Goal: Task Accomplishment & Management: Complete application form

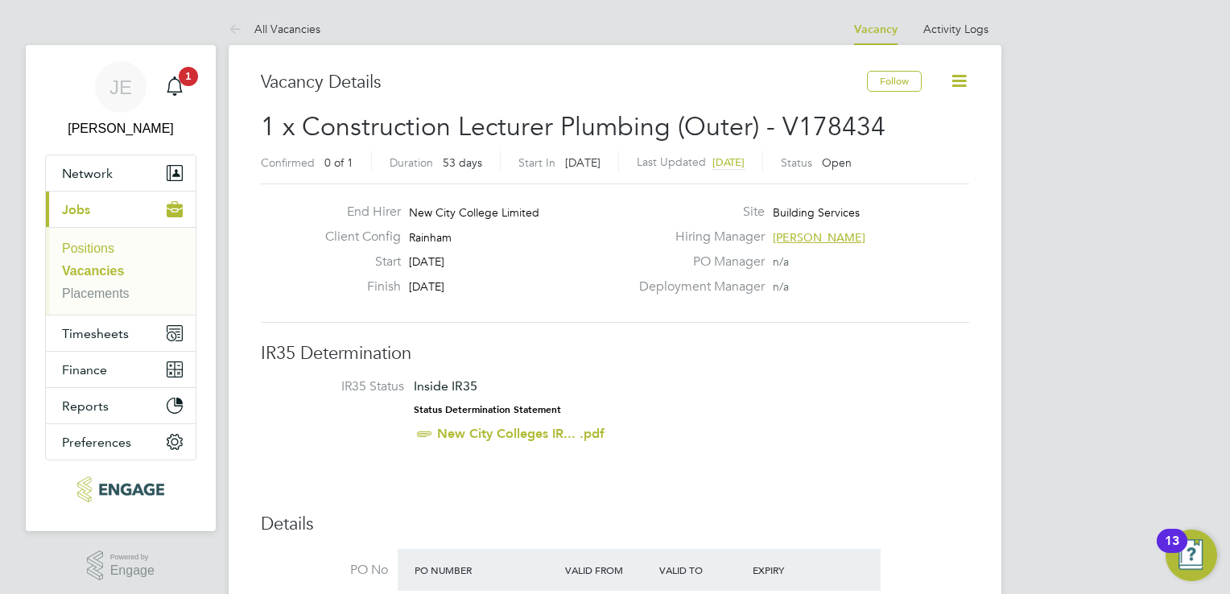
click at [110, 254] on link "Positions" at bounding box center [88, 249] width 52 height 14
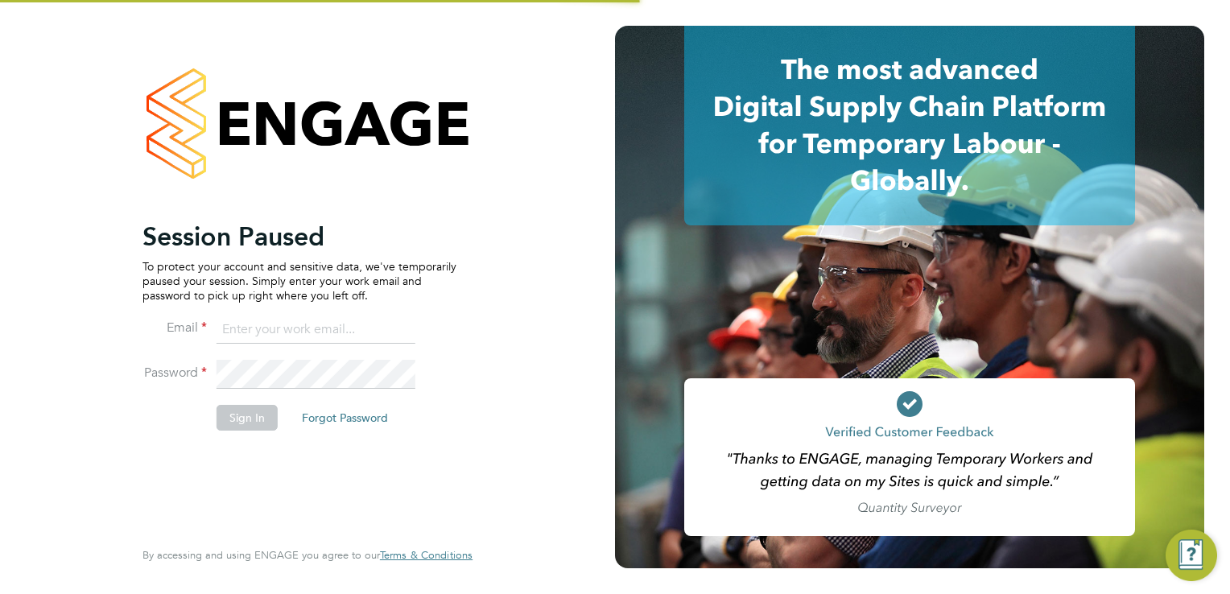
type input "[PERSON_NAME][EMAIL_ADDRESS][DOMAIN_NAME]"
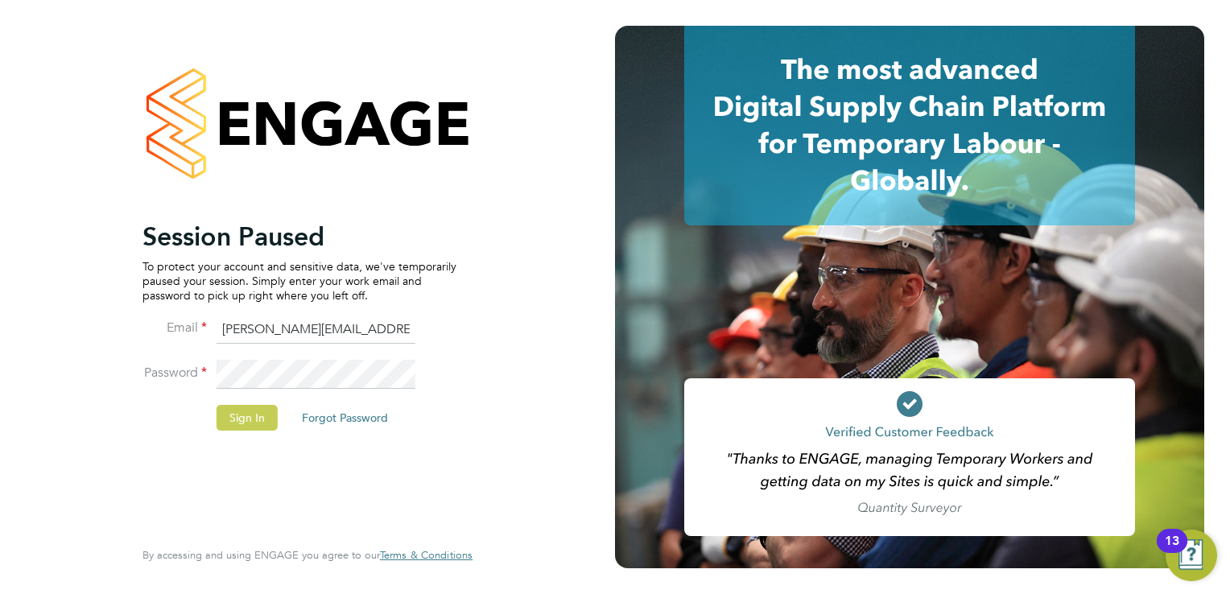
click at [259, 408] on button "Sign In" at bounding box center [247, 418] width 61 height 26
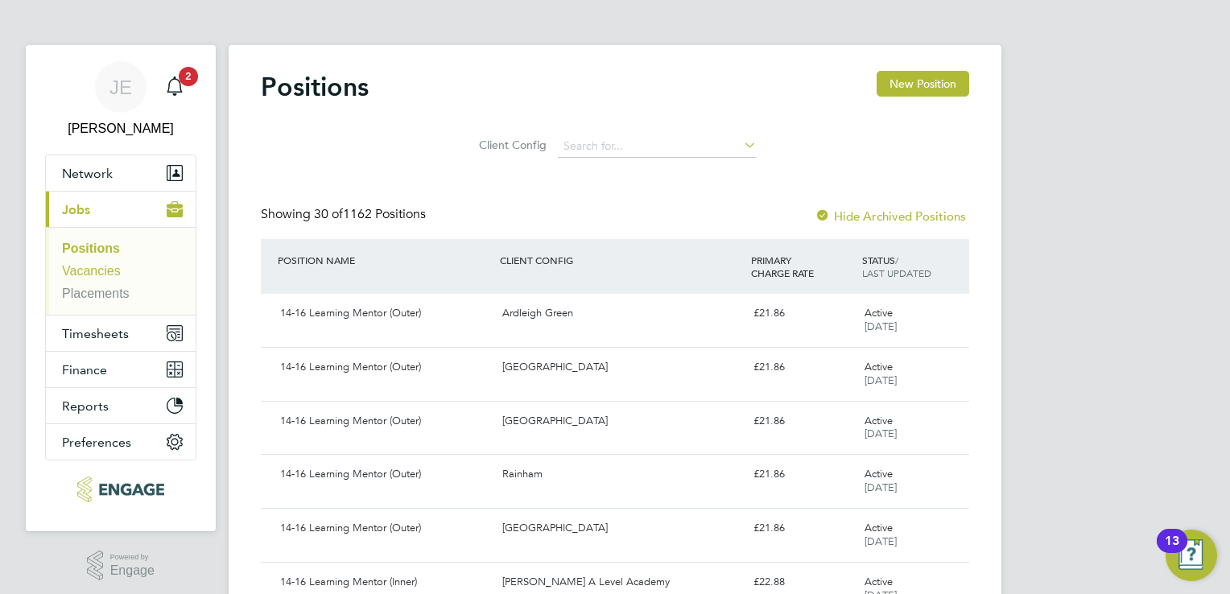
click at [109, 275] on link "Vacancies" at bounding box center [91, 271] width 59 height 14
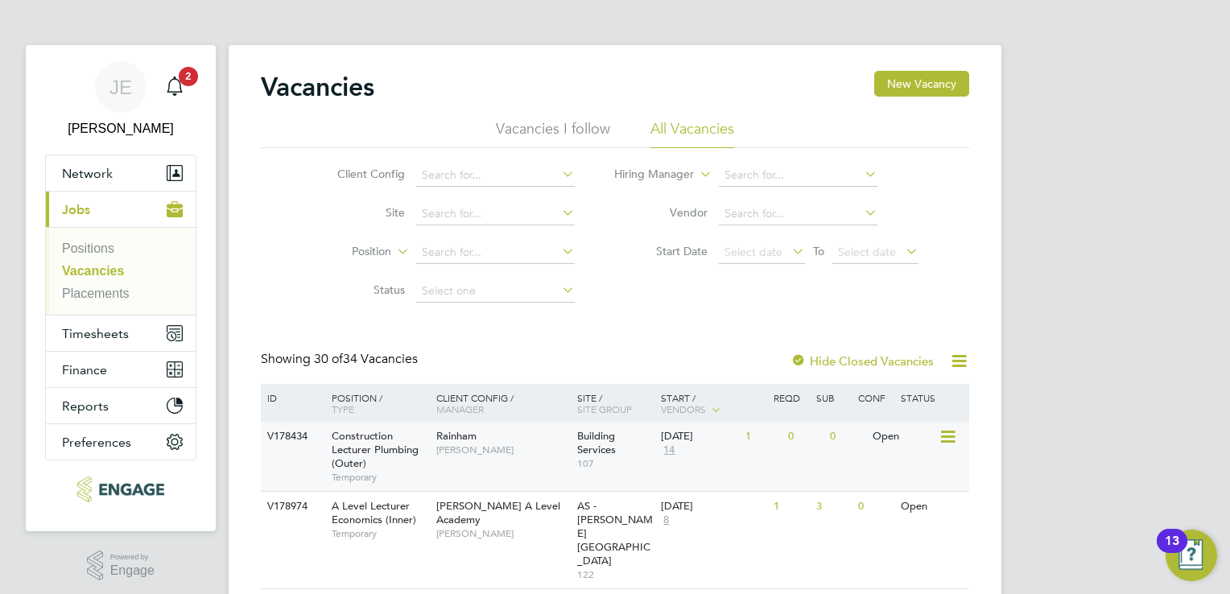
click at [490, 457] on div "Rainham Ian Rist" at bounding box center [502, 443] width 141 height 42
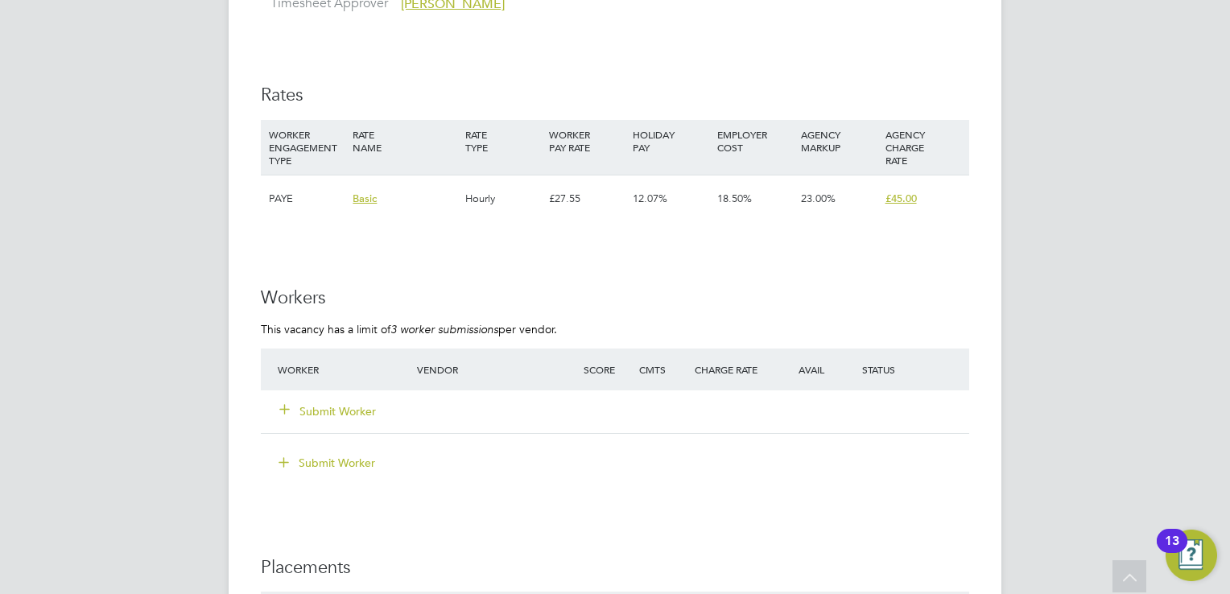
scroll to position [2819, 0]
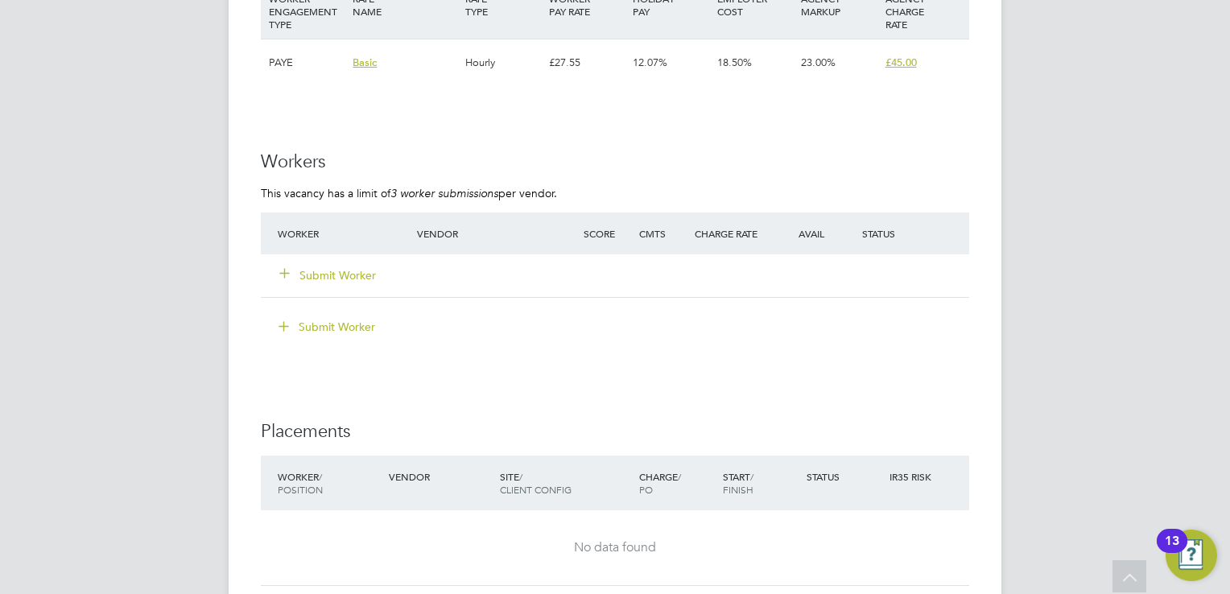
click at [366, 268] on button "Submit Worker" at bounding box center [328, 275] width 97 height 16
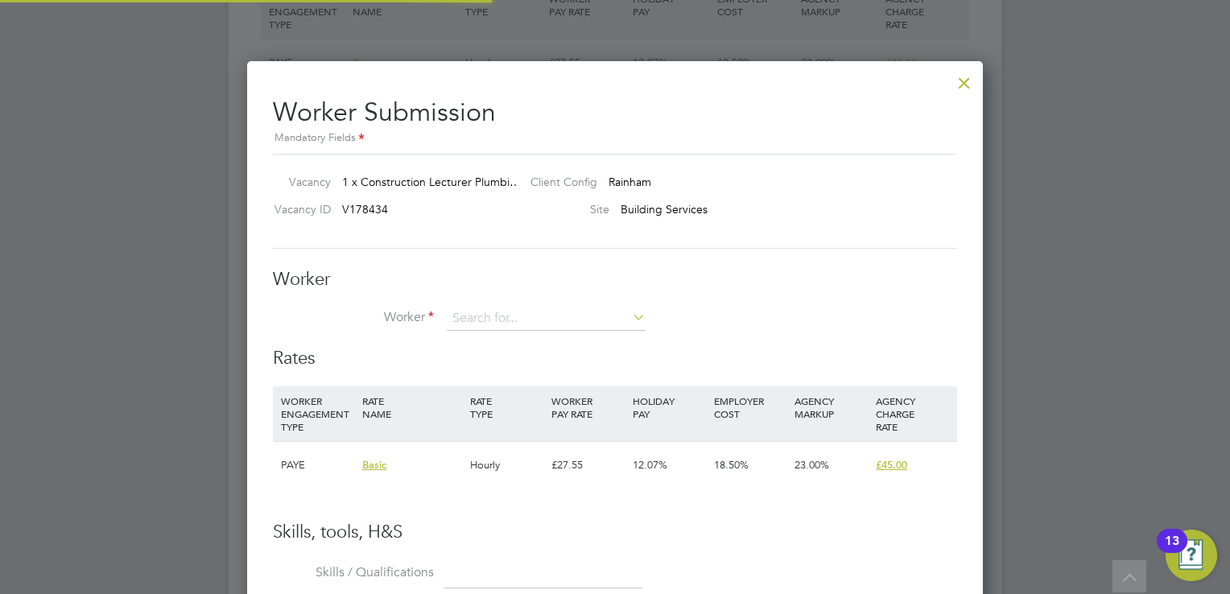
scroll to position [975, 737]
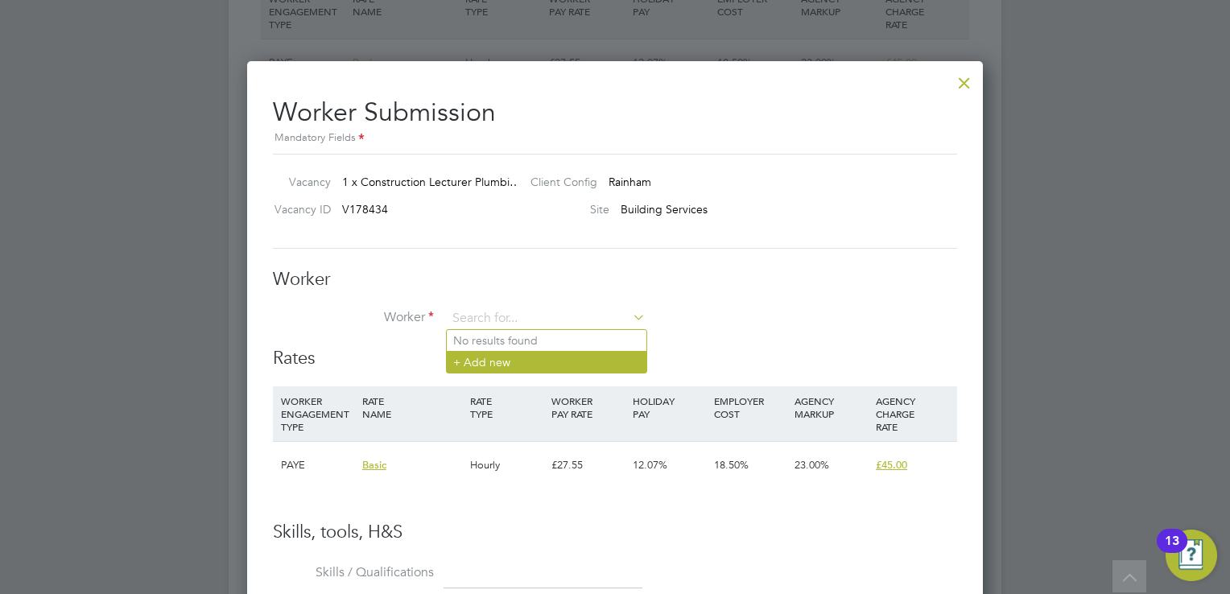
click at [488, 361] on li "+ Add new" at bounding box center [547, 362] width 200 height 22
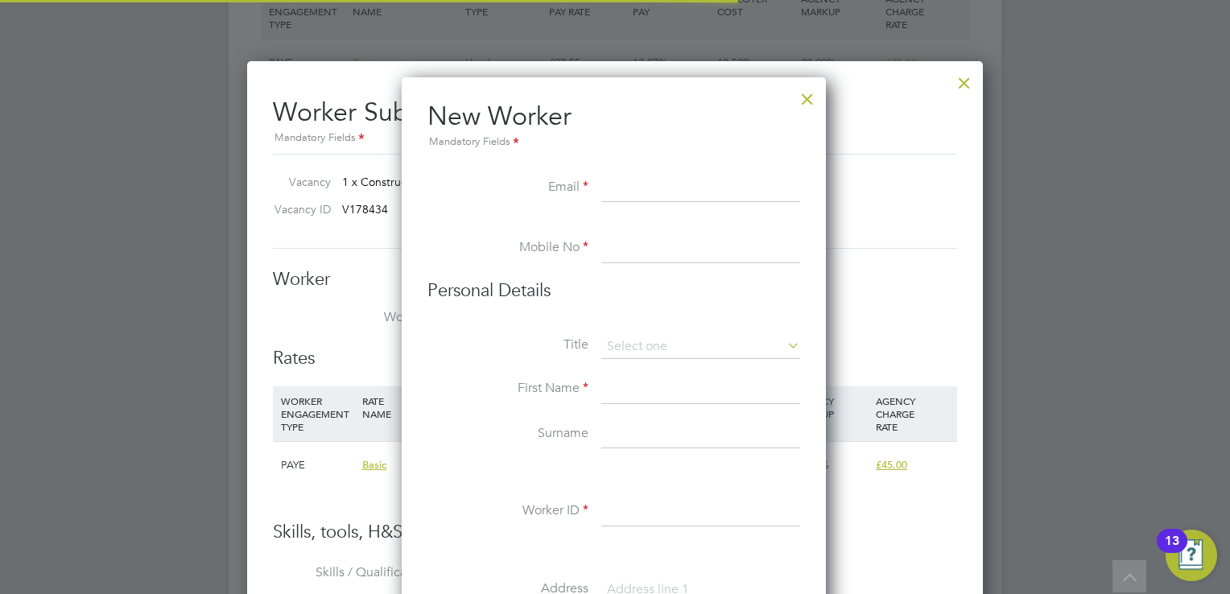
scroll to position [1365, 426]
click at [671, 196] on input at bounding box center [701, 188] width 199 height 29
paste input "l.kerr@oliverren.co.uk"
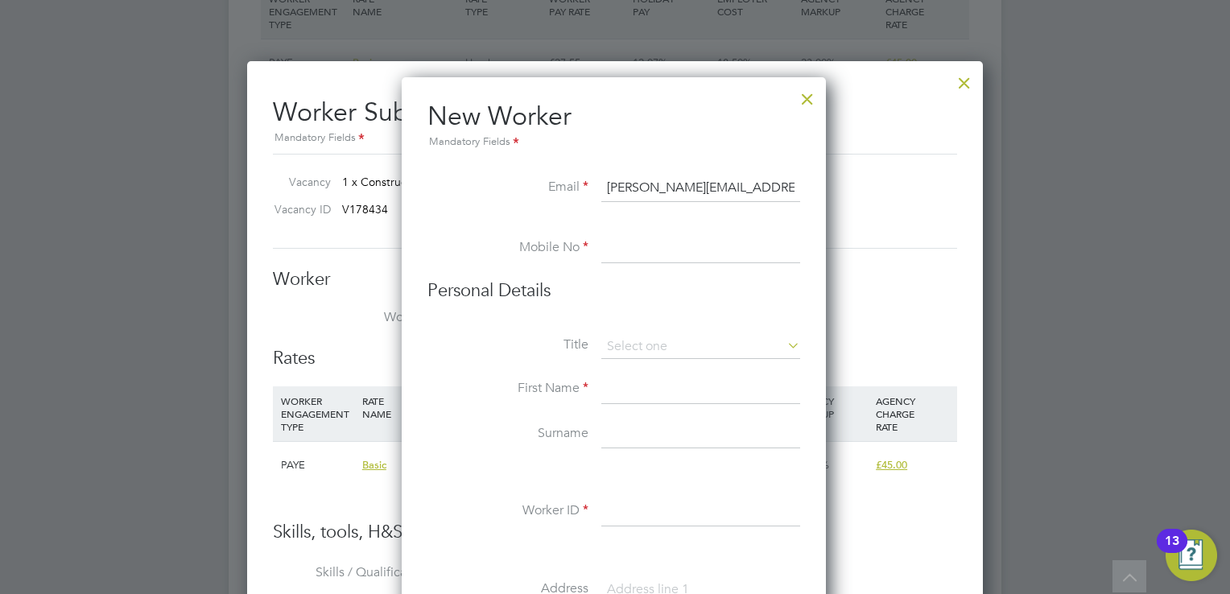
type input "l.kerr@oliverren.co.uk"
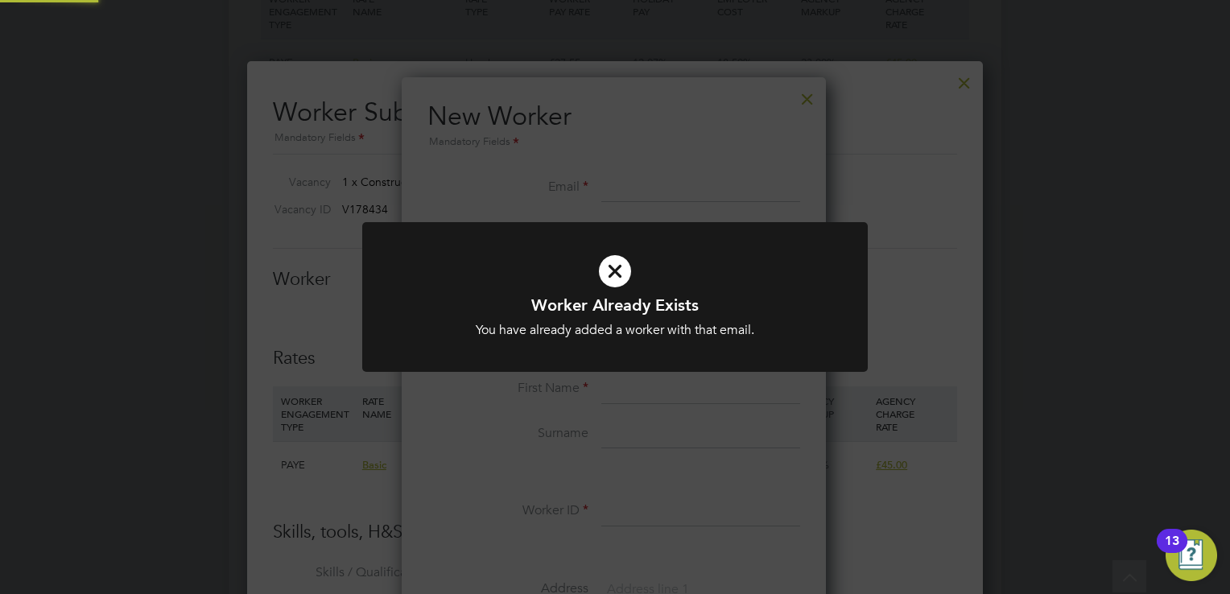
click at [655, 251] on icon at bounding box center [615, 271] width 419 height 63
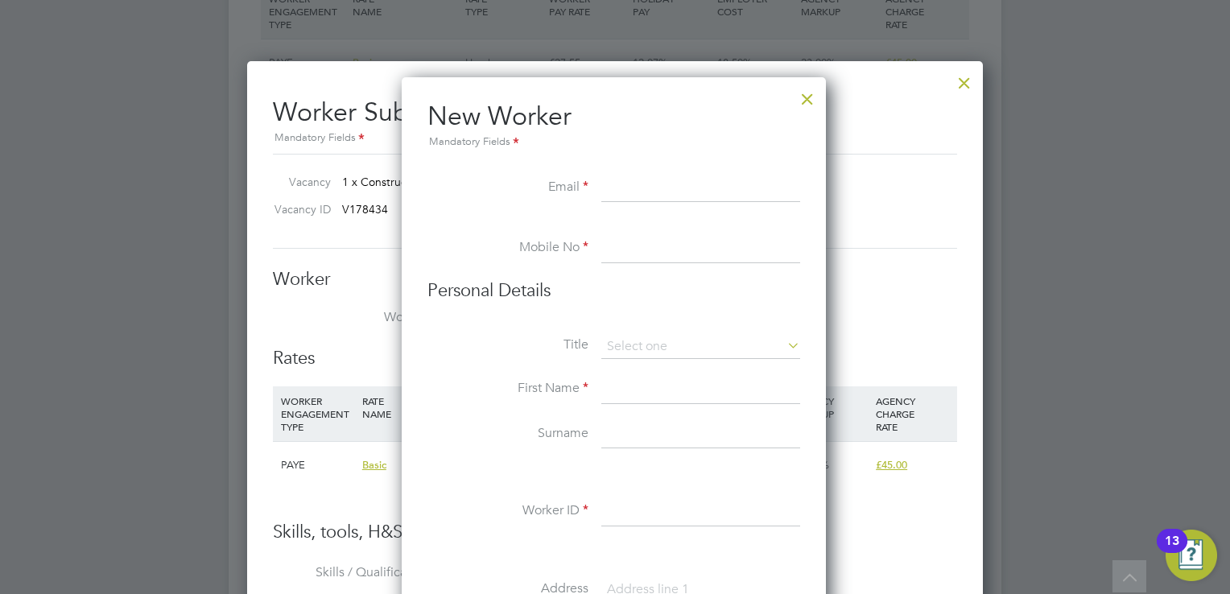
click at [808, 88] on div at bounding box center [807, 95] width 29 height 29
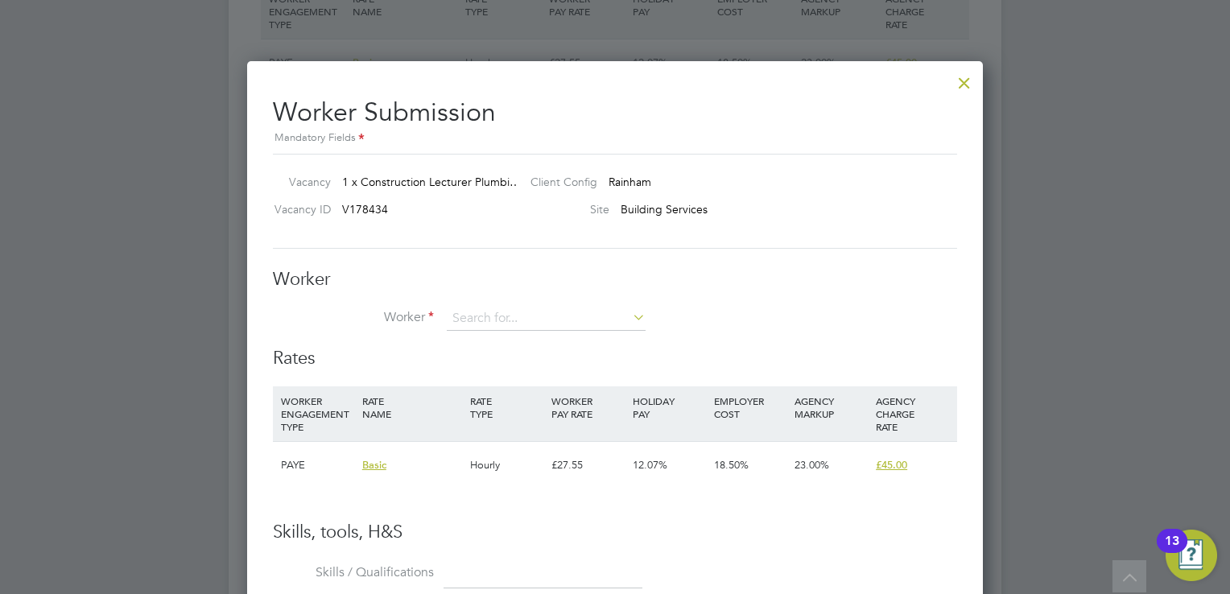
click at [960, 79] on div at bounding box center [964, 78] width 29 height 29
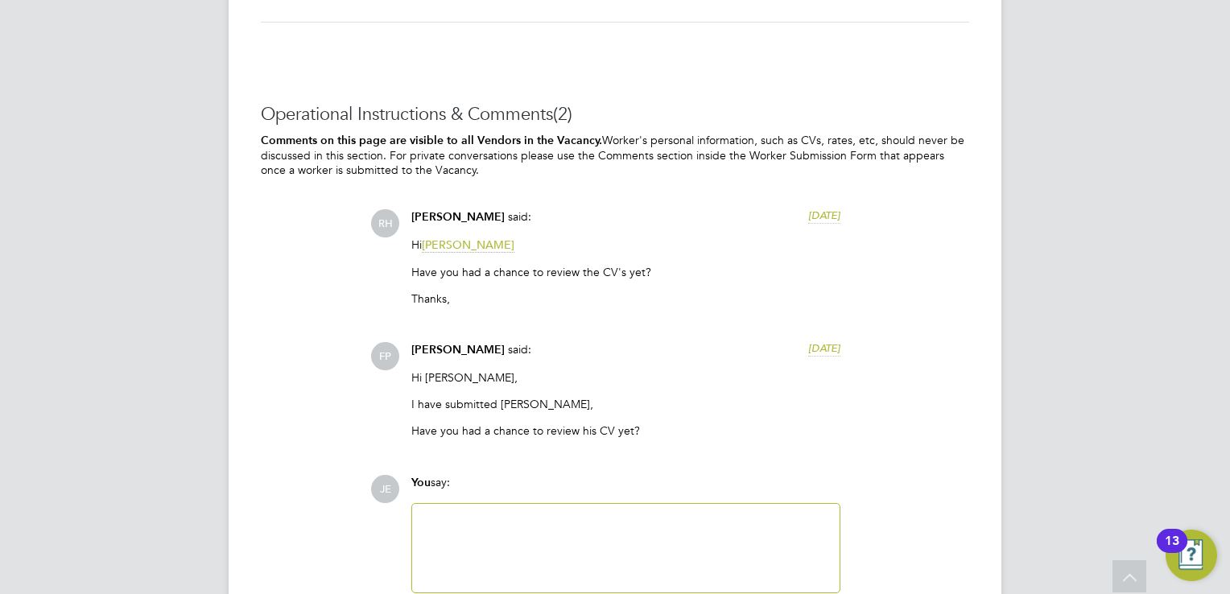
scroll to position [3499, 0]
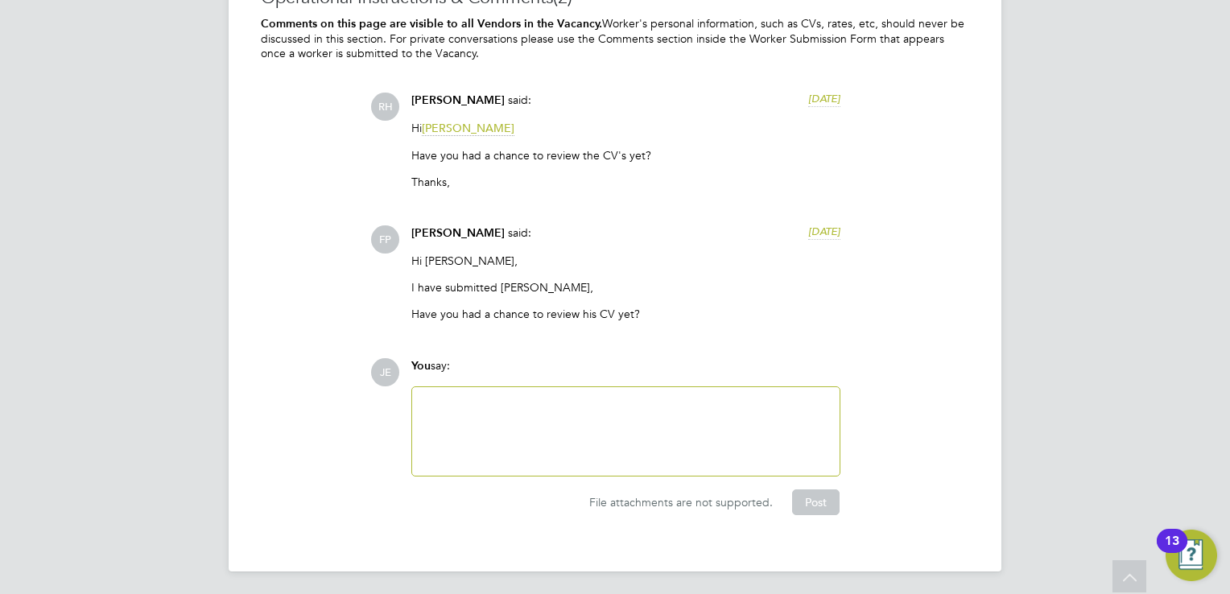
click at [547, 469] on div at bounding box center [626, 431] width 428 height 89
click at [562, 440] on div at bounding box center [626, 431] width 408 height 69
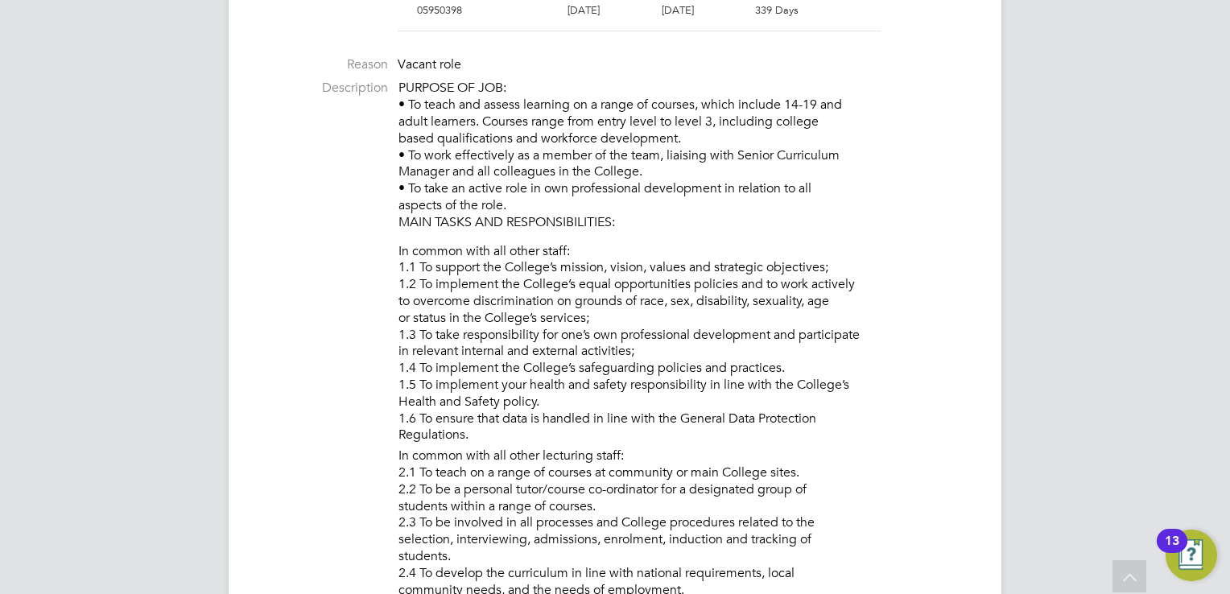
scroll to position [0, 0]
